Goal: Task Accomplishment & Management: Manage account settings

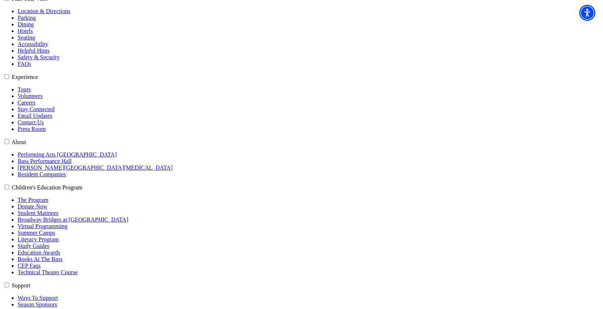
type input "[EMAIL_ADDRESS][DOMAIN_NAME]"
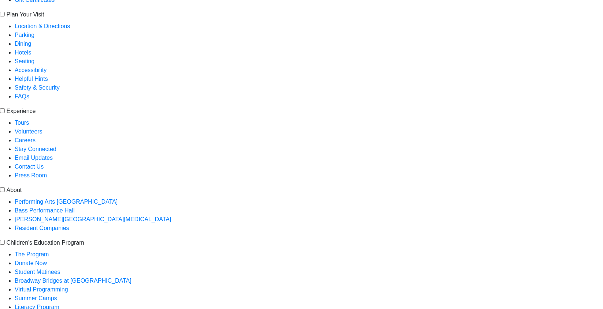
scroll to position [233, 0]
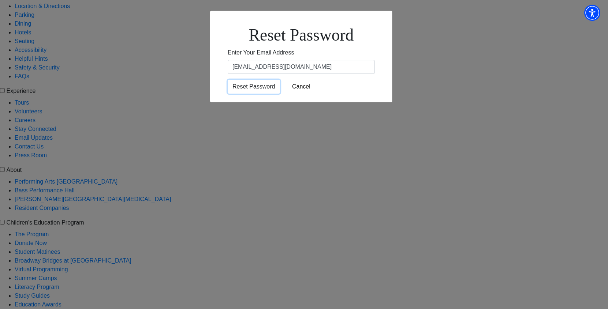
click at [273, 94] on input "Reset Password" at bounding box center [254, 87] width 52 height 14
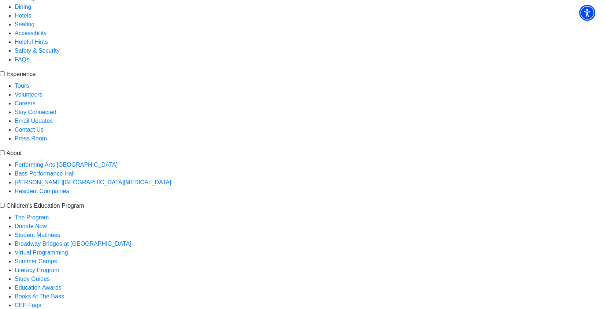
scroll to position [235, 0]
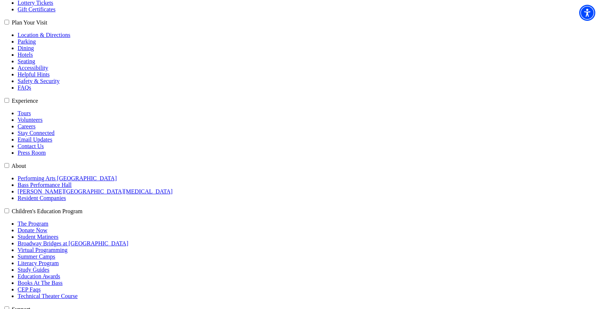
scroll to position [220, 0]
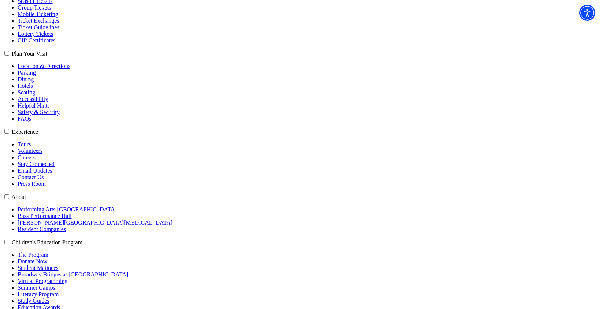
scroll to position [183, 0]
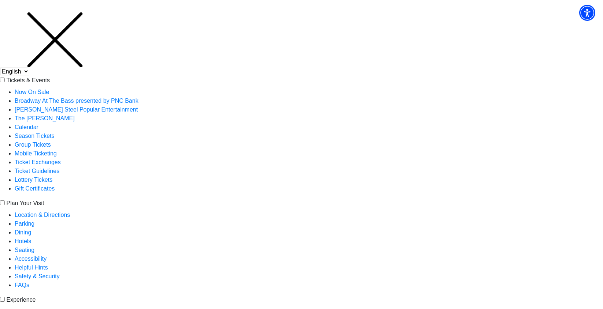
scroll to position [37, 0]
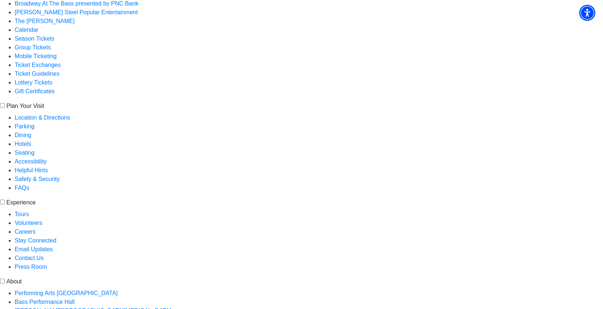
scroll to position [37, 0]
